Goal: Check status: Check status

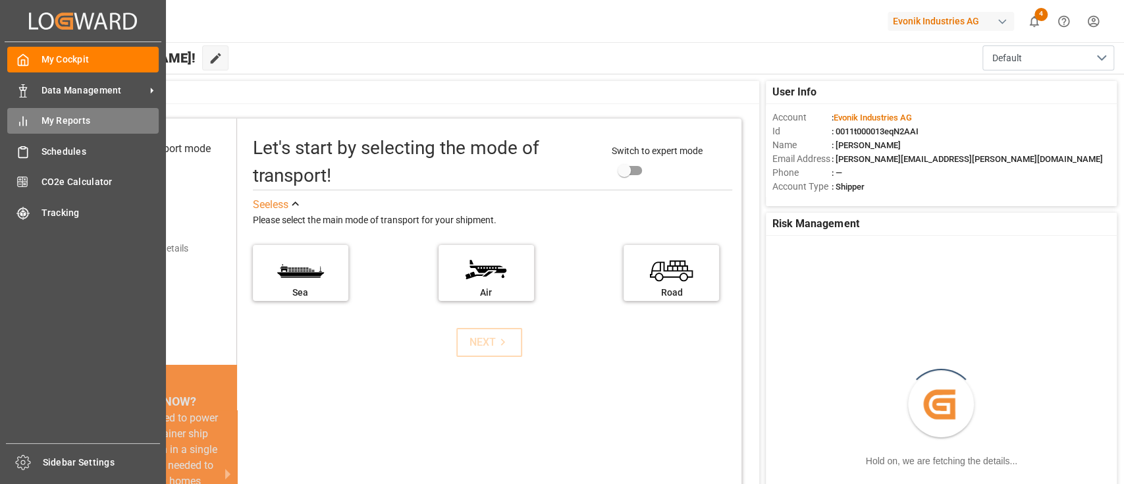
click at [81, 125] on span "My Reports" at bounding box center [101, 121] width 118 height 14
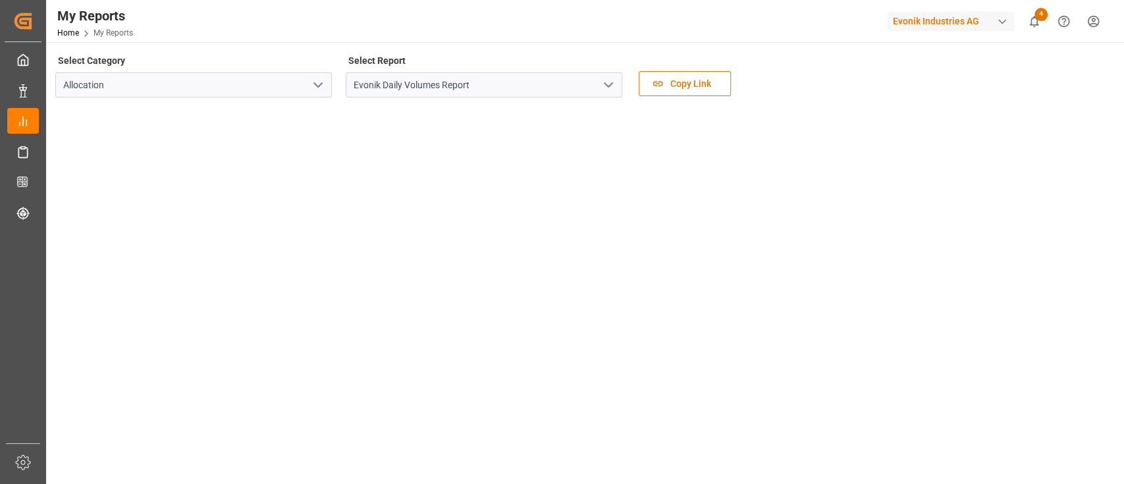
click at [602, 92] on icon "open menu" at bounding box center [609, 85] width 16 height 16
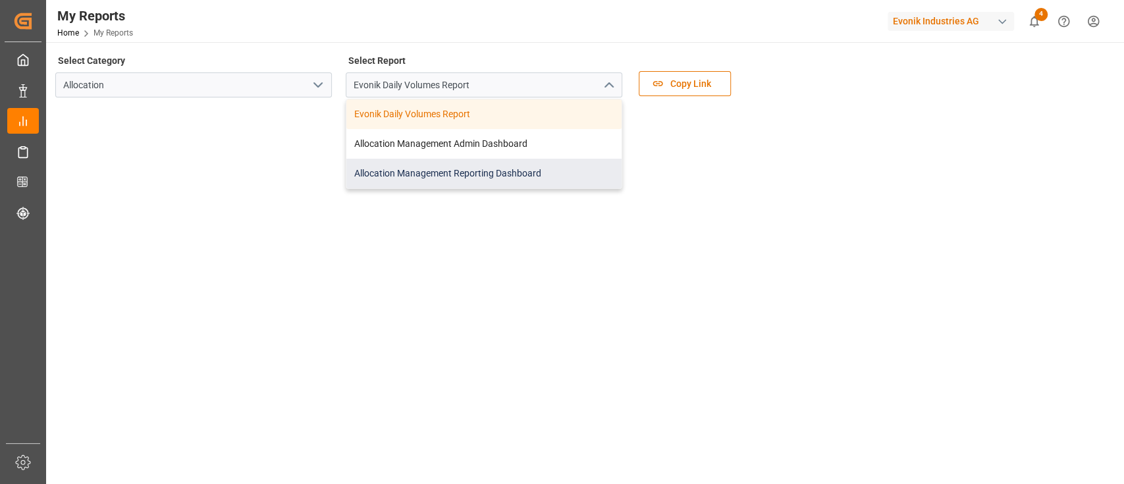
click at [465, 172] on div "Allocation Management Reporting Dashboard" at bounding box center [484, 174] width 275 height 30
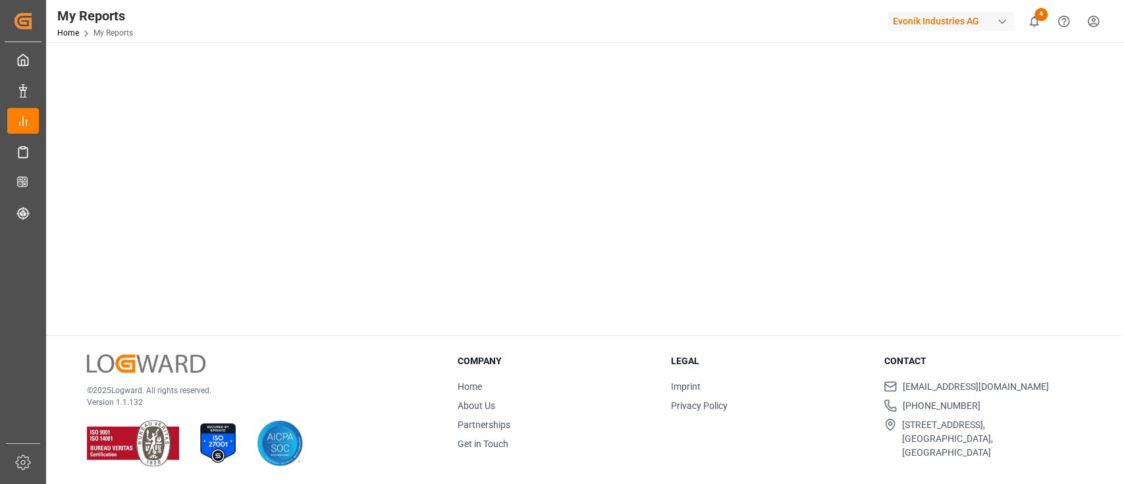
scroll to position [80, 0]
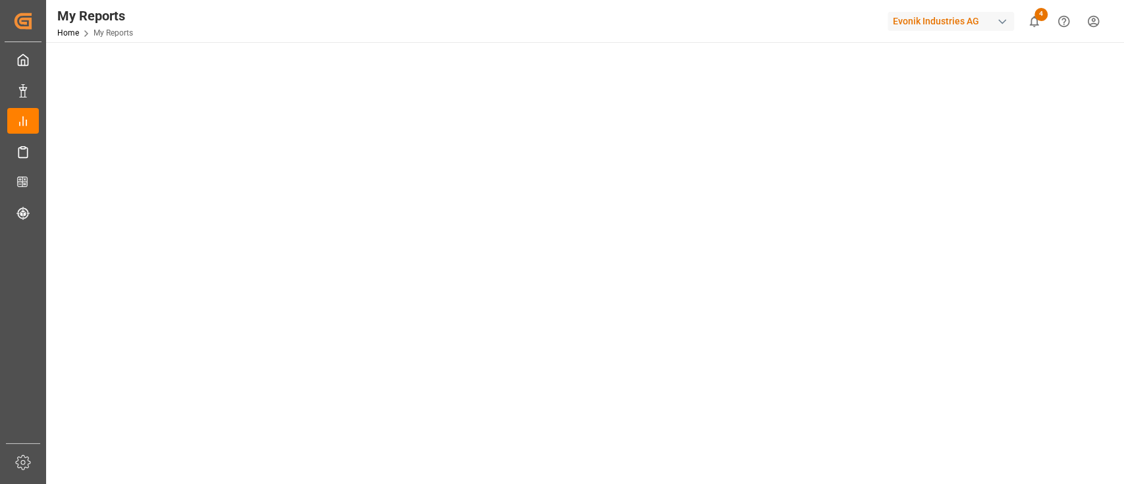
click at [1121, 404] on main "Select Category Allocation Select Report Allocation Management Reporting Dashbo…" at bounding box center [584, 265] width 1076 height 586
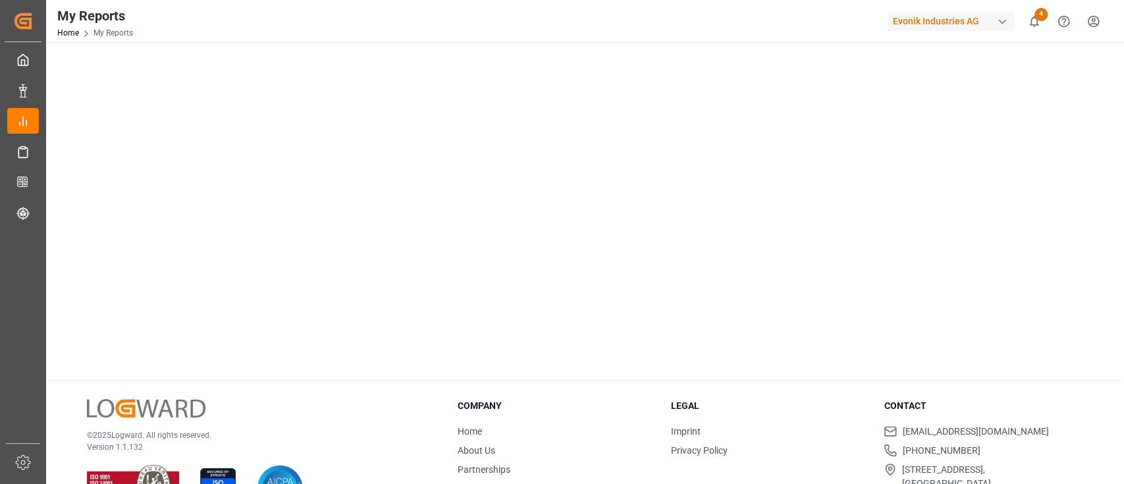
scroll to position [311, 0]
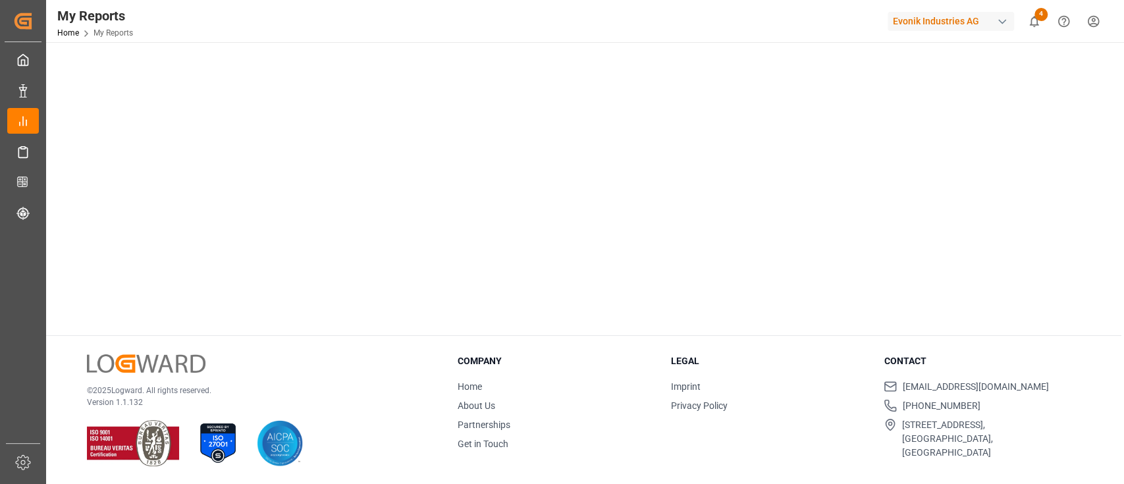
click at [192, 324] on div at bounding box center [583, 61] width 1057 height 530
click at [1122, 228] on div at bounding box center [562, 242] width 1124 height 484
click at [58, 330] on div "Select Category Allocation Select Report Allocation Management Reporting Dashbo…" at bounding box center [584, 109] width 1076 height 754
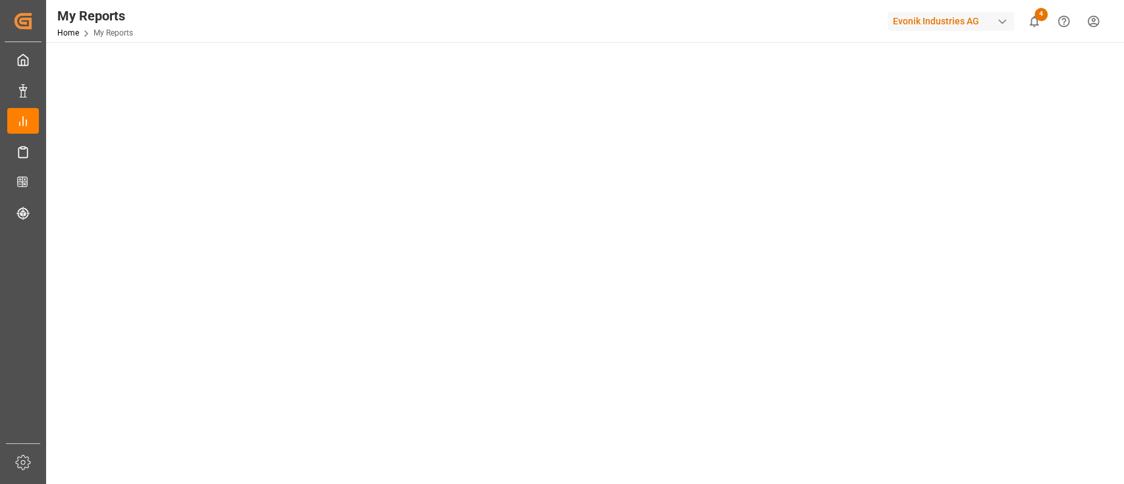
scroll to position [105, 0]
